Goal: Use online tool/utility: Utilize a website feature to perform a specific function

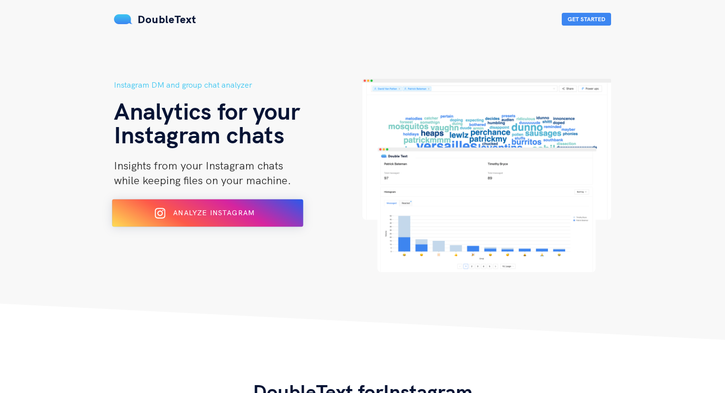
click at [234, 206] on div "Analyze Instagram" at bounding box center [208, 214] width 156 height 16
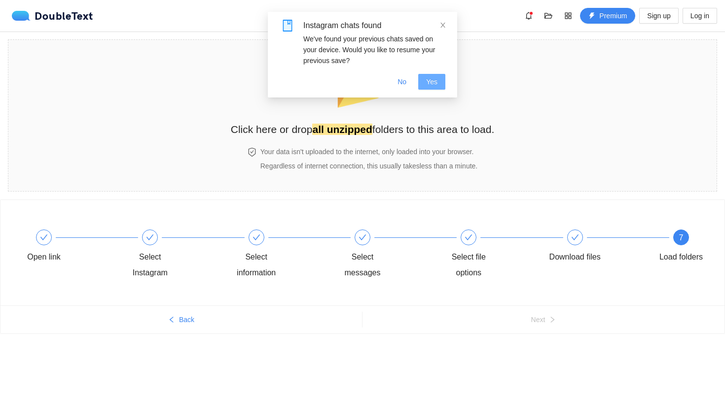
click at [435, 84] on span "Yes" at bounding box center [431, 81] width 11 height 11
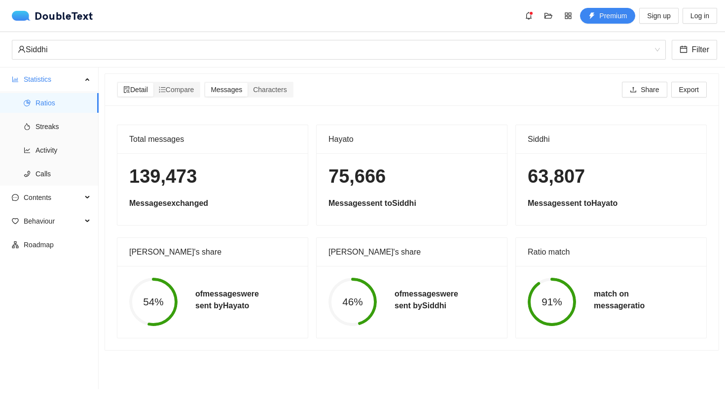
click at [160, 181] on h1 "139,473" at bounding box center [212, 176] width 167 height 23
click at [145, 181] on h1 "139,473" at bounding box center [212, 176] width 167 height 23
click at [137, 178] on h1 "139,473" at bounding box center [212, 176] width 167 height 23
click at [62, 125] on span "Streaks" at bounding box center [62, 127] width 55 height 20
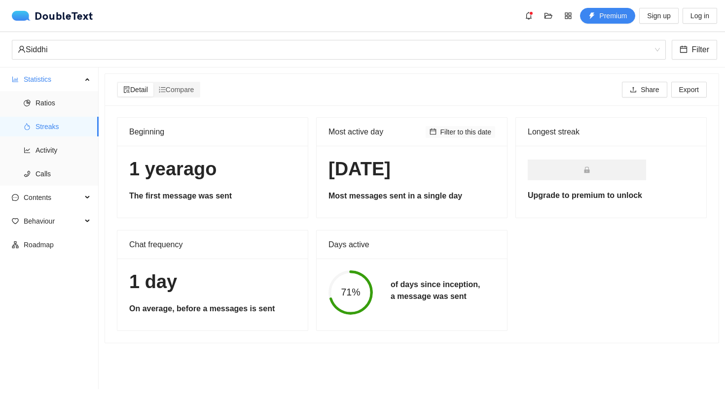
click at [450, 134] on span "Filter to this date" at bounding box center [465, 132] width 51 height 11
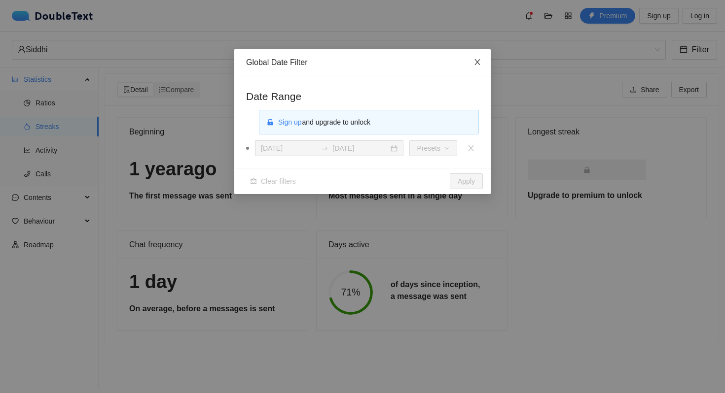
click at [474, 61] on icon "close" at bounding box center [477, 62] width 8 height 8
